Goal: Navigation & Orientation: Find specific page/section

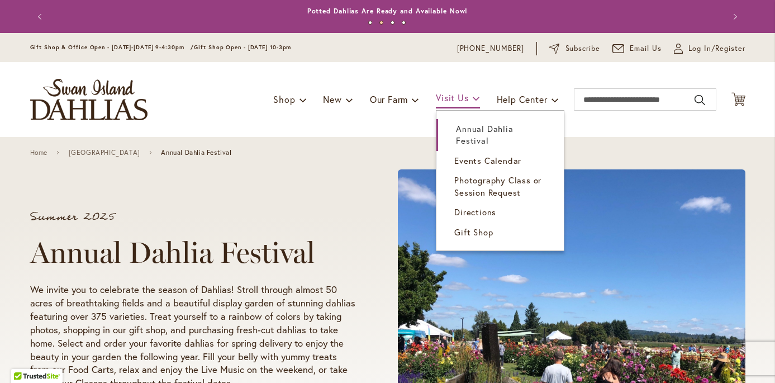
click at [452, 98] on span "Visit Us" at bounding box center [452, 98] width 32 height 12
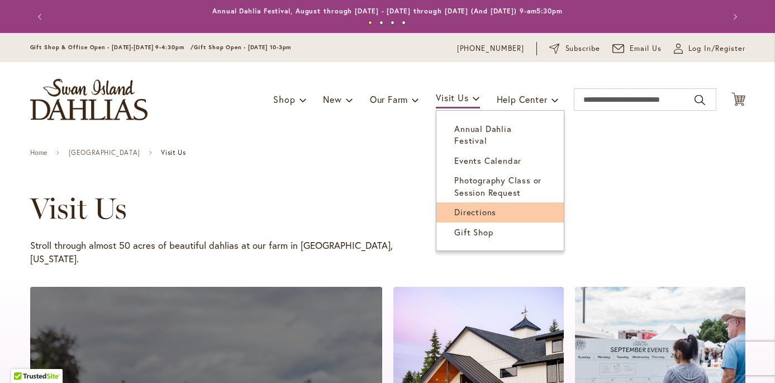
click at [477, 206] on span "Directions" at bounding box center [476, 211] width 42 height 11
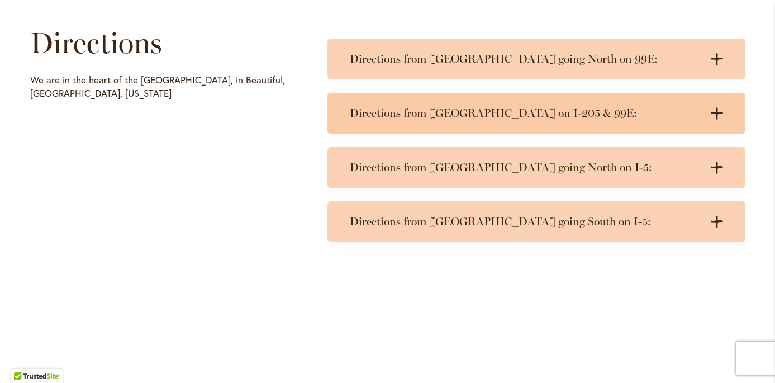
scroll to position [554, 0]
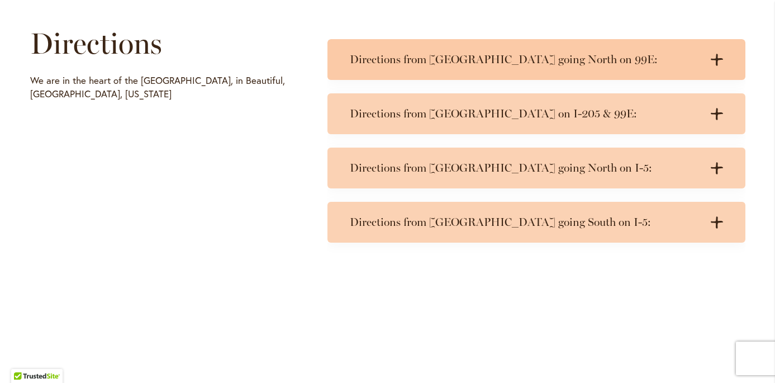
click at [712, 55] on icon ".cls-1 { fill: #3c2616; stroke-width: 0px; }" at bounding box center [717, 60] width 12 height 12
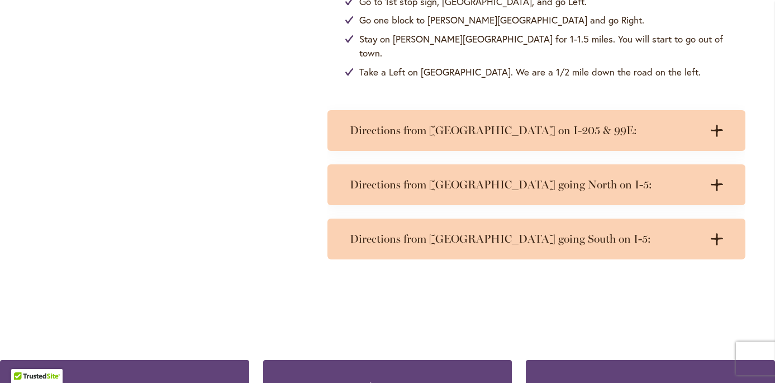
scroll to position [713, 0]
